Goal: Browse casually: Explore the website without a specific task or goal

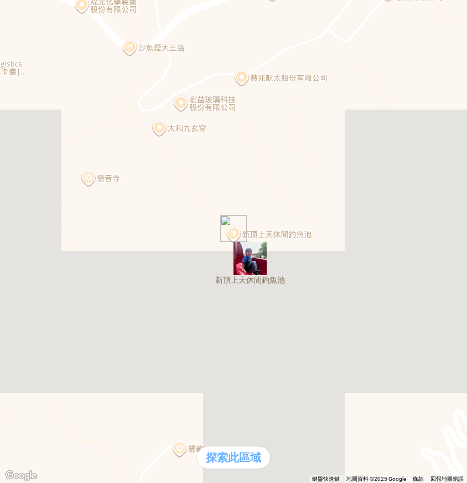
click at [330, 258] on div "熱門卡片" at bounding box center [233, 253] width 458 height 12
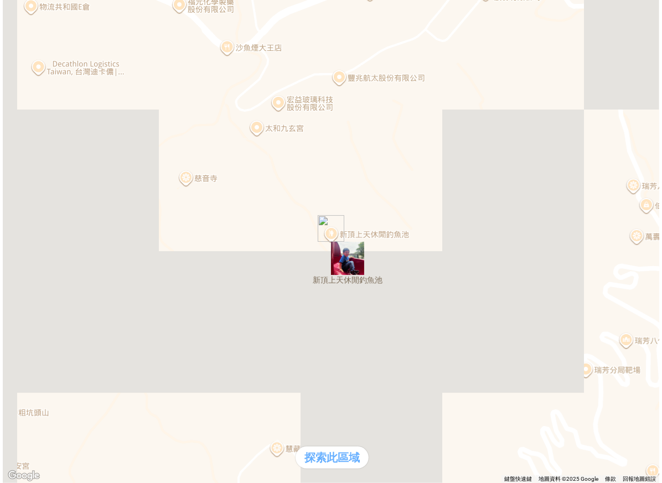
scroll to position [125, 0]
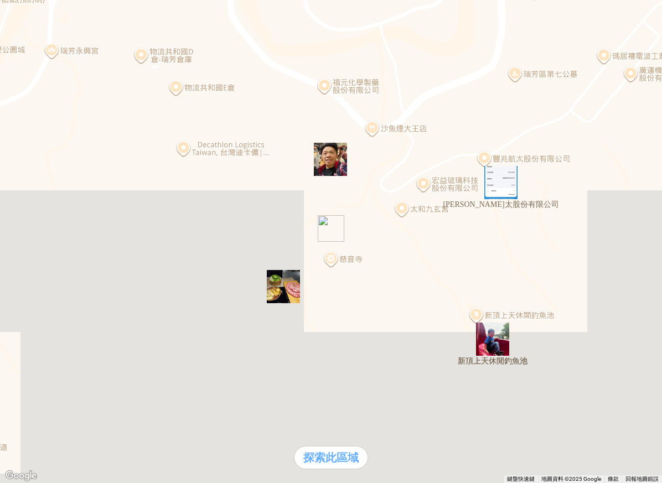
click at [499, 190] on img "豐兆航太股份有限公司" at bounding box center [500, 182] width 33 height 33
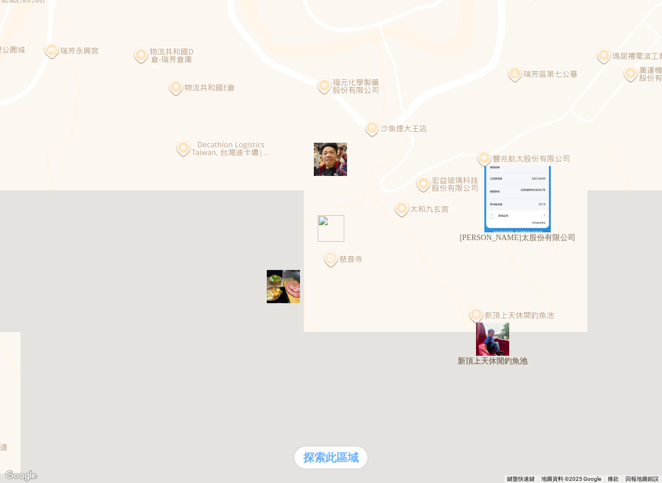
click at [58, 239] on div "熱門卡片" at bounding box center [30, 233] width 53 height 12
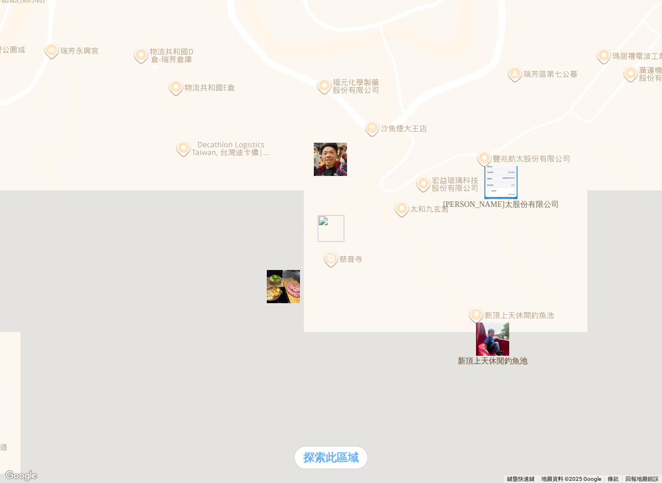
click at [334, 160] on img "" at bounding box center [330, 159] width 33 height 33
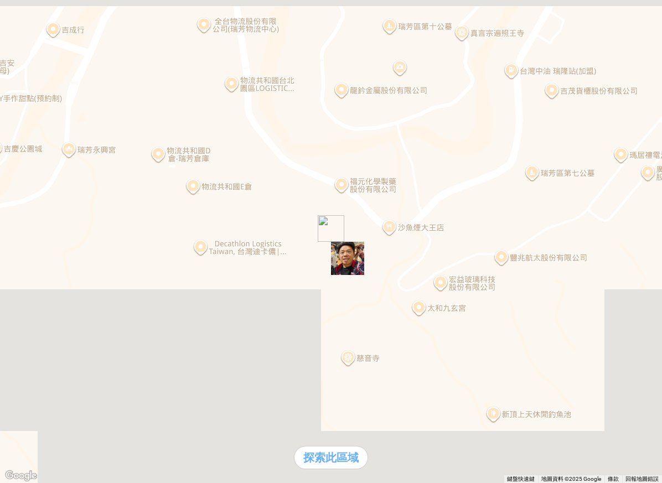
click at [453, 248] on div "熱門卡片" at bounding box center [330, 243] width 653 height 12
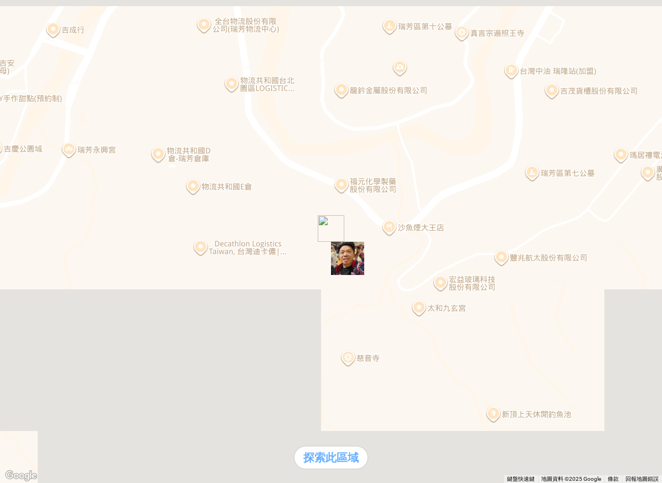
click at [58, 225] on div "熱門口袋名單" at bounding box center [30, 220] width 53 height 12
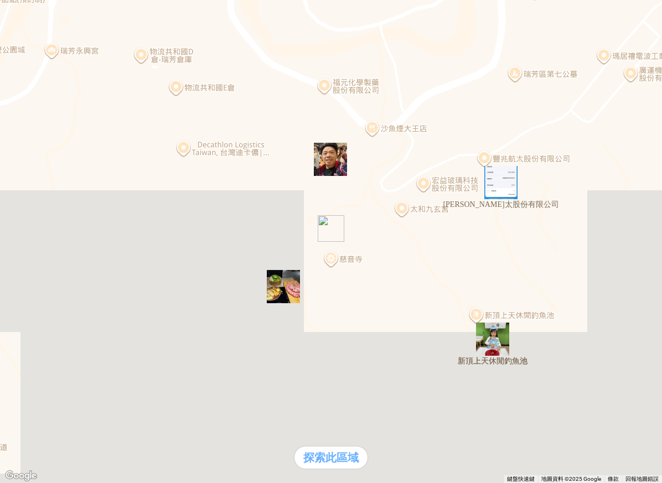
click at [55, 215] on div "熱門口袋名單" at bounding box center [330, 210] width 653 height 12
drag, startPoint x: 354, startPoint y: 159, endPoint x: 394, endPoint y: 164, distance: 40.2
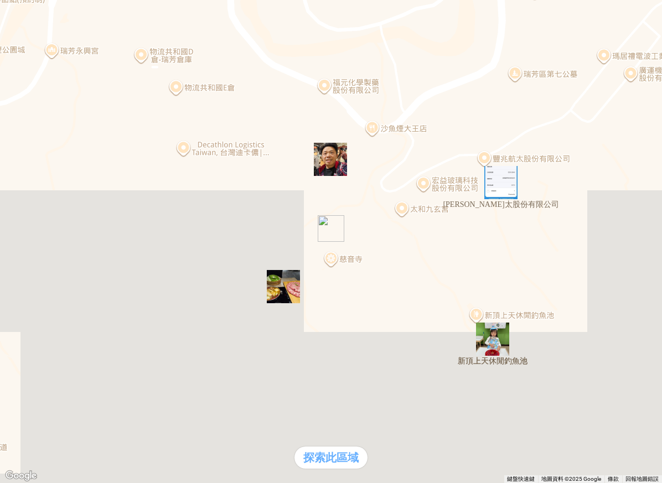
click at [35, 215] on div "熱門口袋名單" at bounding box center [330, 210] width 653 height 12
click at [52, 215] on div "熱門口袋名單" at bounding box center [330, 210] width 653 height 12
click at [64, 215] on div "熱門口袋名單" at bounding box center [330, 210] width 653 height 12
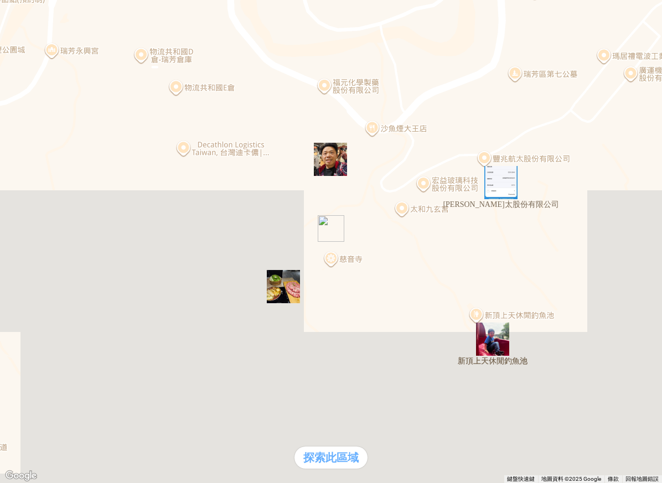
click at [62, 215] on div "熱門口袋名單" at bounding box center [330, 210] width 653 height 12
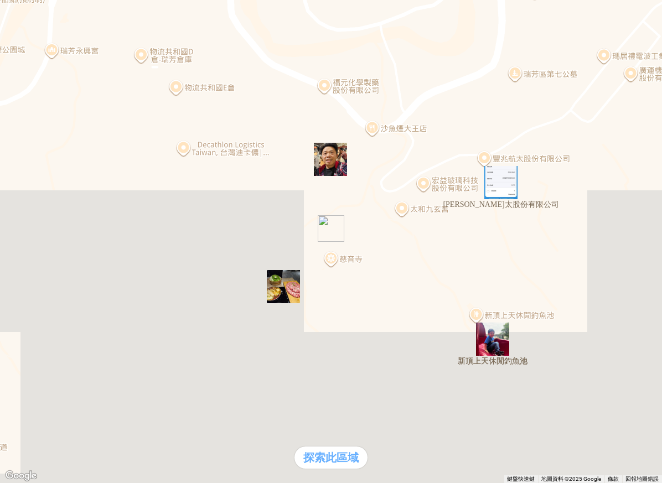
click at [71, 215] on div "熱門口袋名單" at bounding box center [330, 210] width 653 height 12
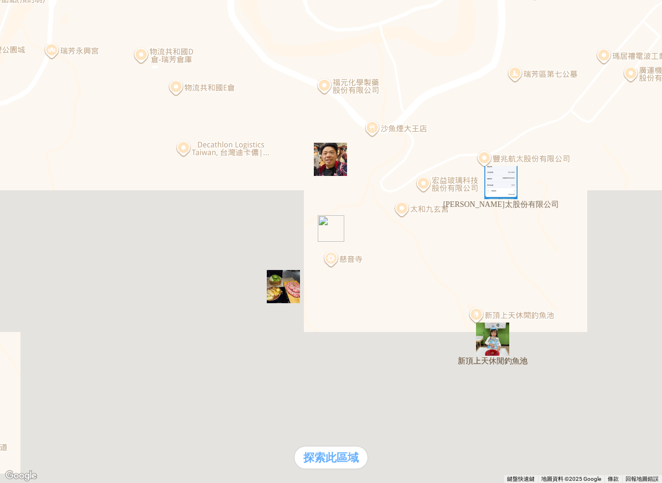
click at [73, 215] on div "熱門口袋名單" at bounding box center [330, 210] width 653 height 12
click at [55, 250] on div "熱門口袋名單 支援前線 熱門卡片 通知" at bounding box center [330, 227] width 653 height 46
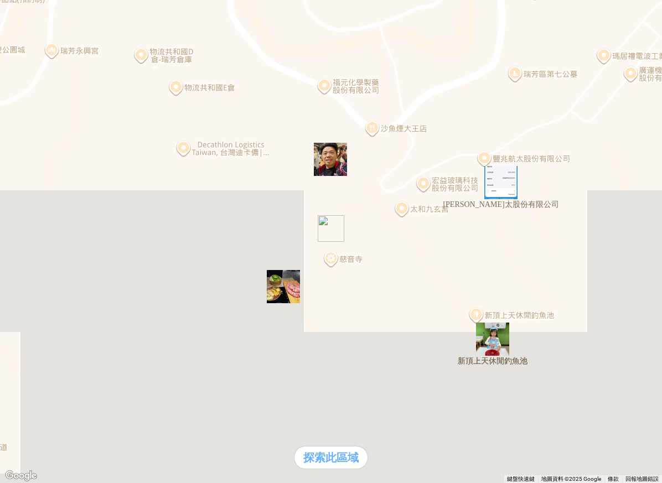
click at [60, 215] on div "熱門口袋名單" at bounding box center [330, 210] width 653 height 12
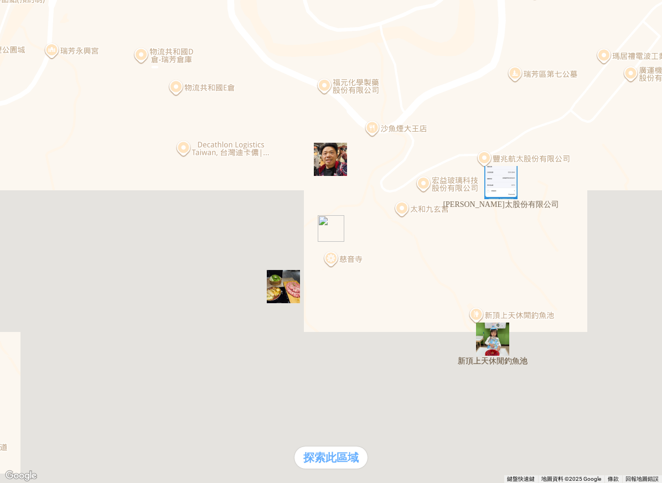
click at [13, 4] on div at bounding box center [330, 4] width 653 height 0
click at [8, 4] on div at bounding box center [330, 4] width 653 height 0
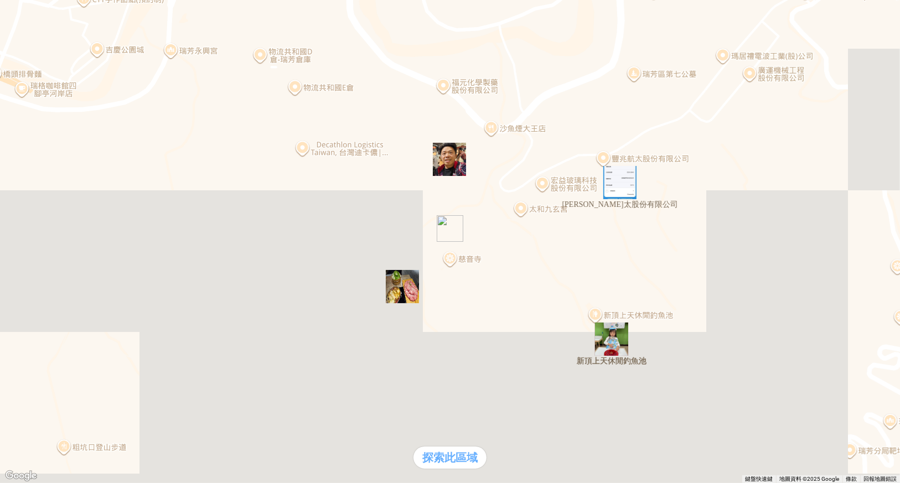
click at [16, 4] on div at bounding box center [449, 4] width 891 height 0
click at [14, 4] on div at bounding box center [449, 4] width 891 height 0
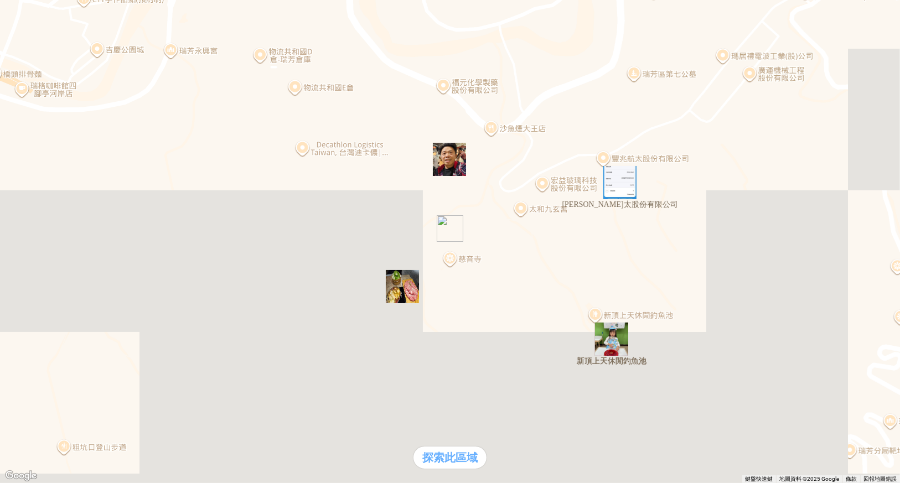
click at [14, 4] on div at bounding box center [449, 4] width 891 height 0
click at [279, 227] on div "支援前線" at bounding box center [449, 221] width 891 height 12
click at [58, 239] on div "熱門卡片" at bounding box center [30, 233] width 53 height 12
